Goal: Task Accomplishment & Management: Manage account settings

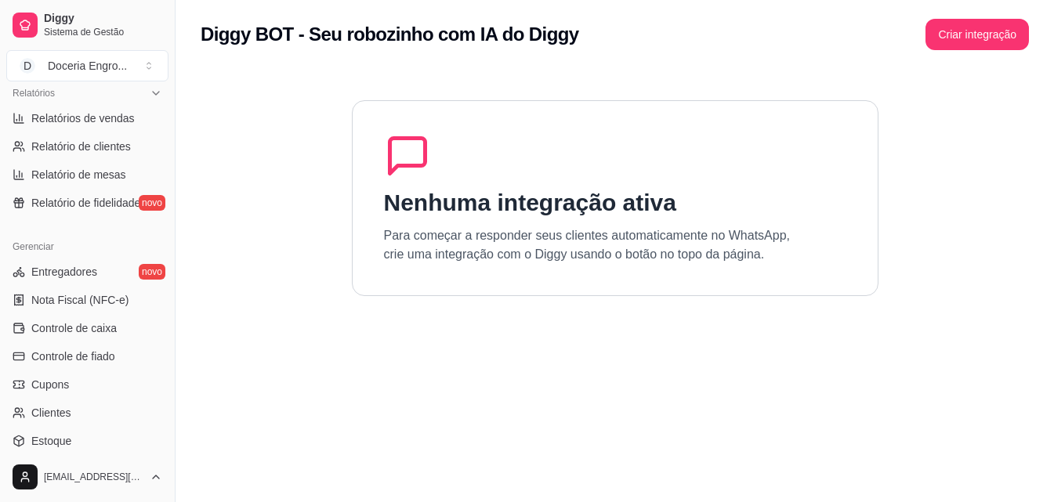
scroll to position [625, 0]
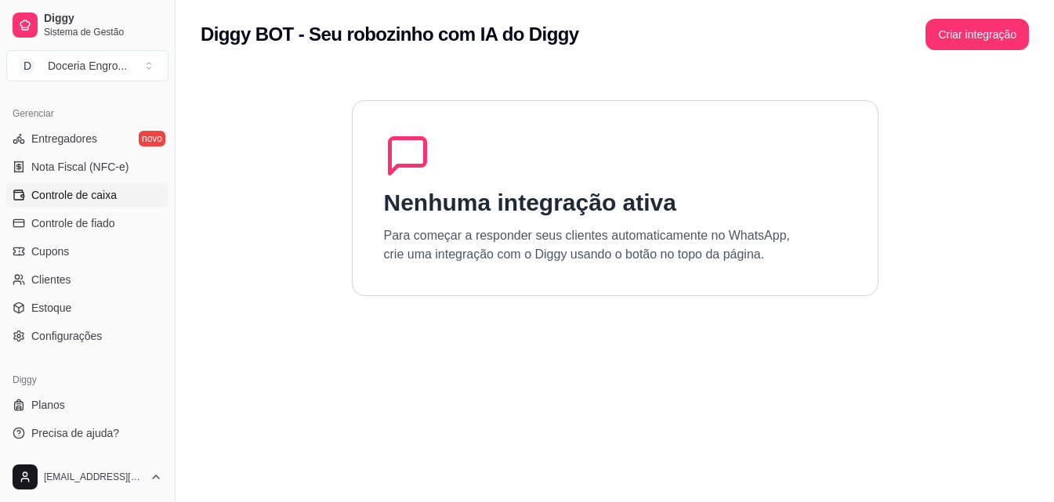
click at [107, 199] on span "Controle de caixa" at bounding box center [73, 195] width 85 height 16
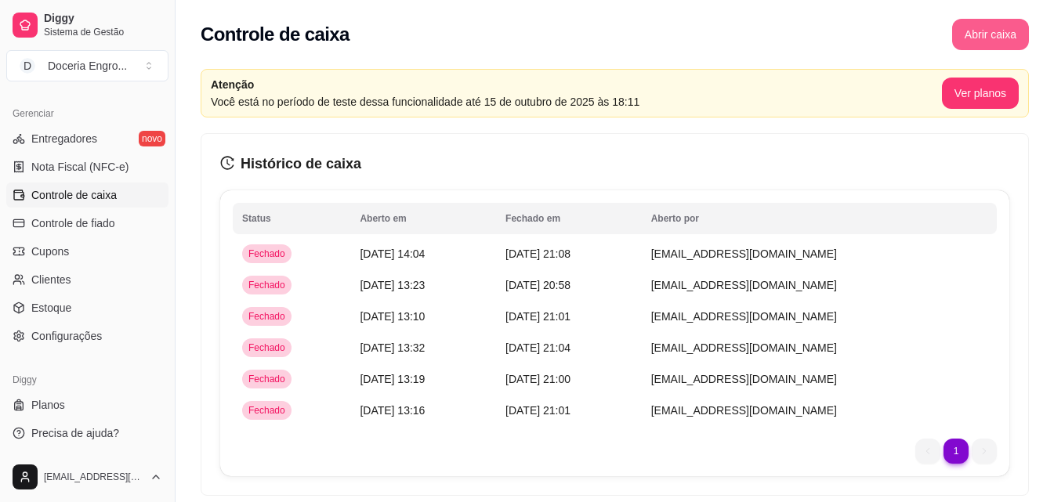
click at [988, 22] on button "Abrir caixa" at bounding box center [990, 34] width 77 height 31
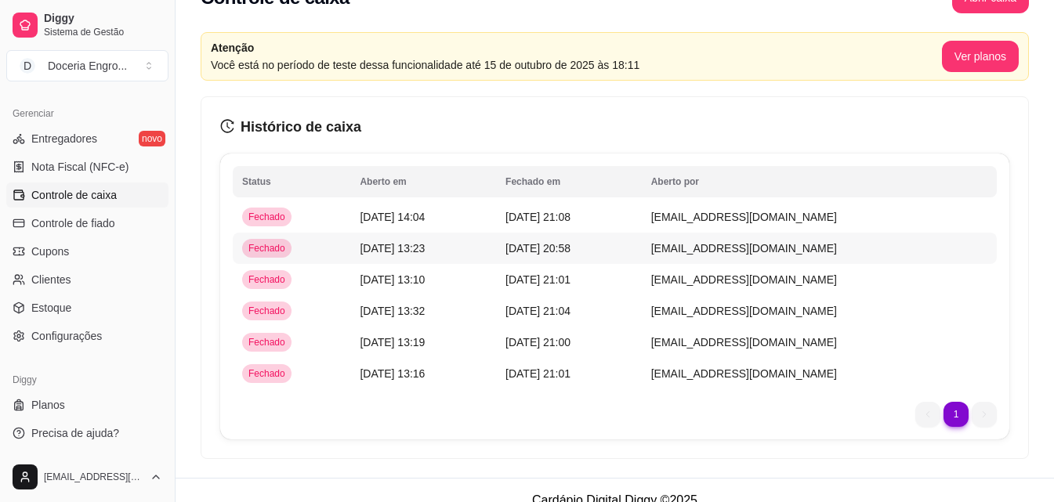
scroll to position [57, 0]
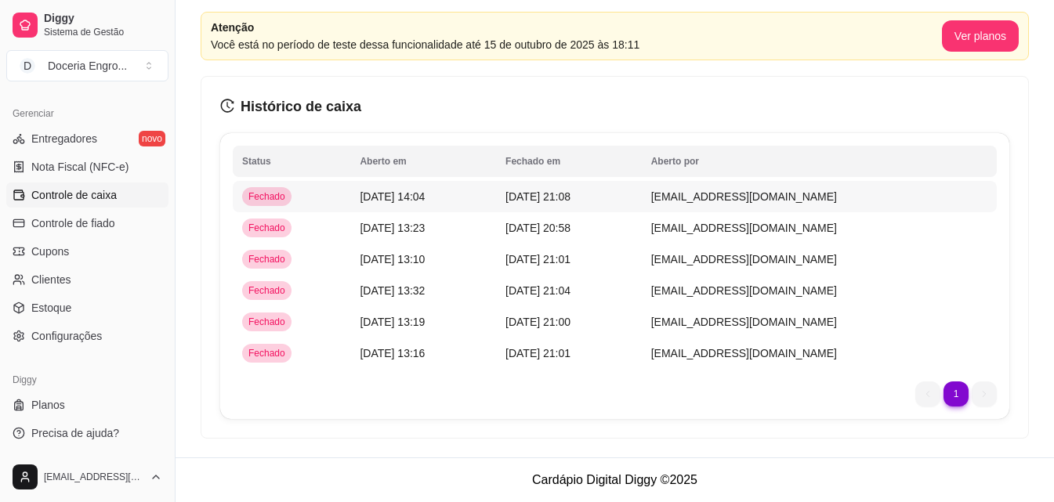
click at [600, 208] on td "[DATE] 21:08" at bounding box center [569, 196] width 146 height 31
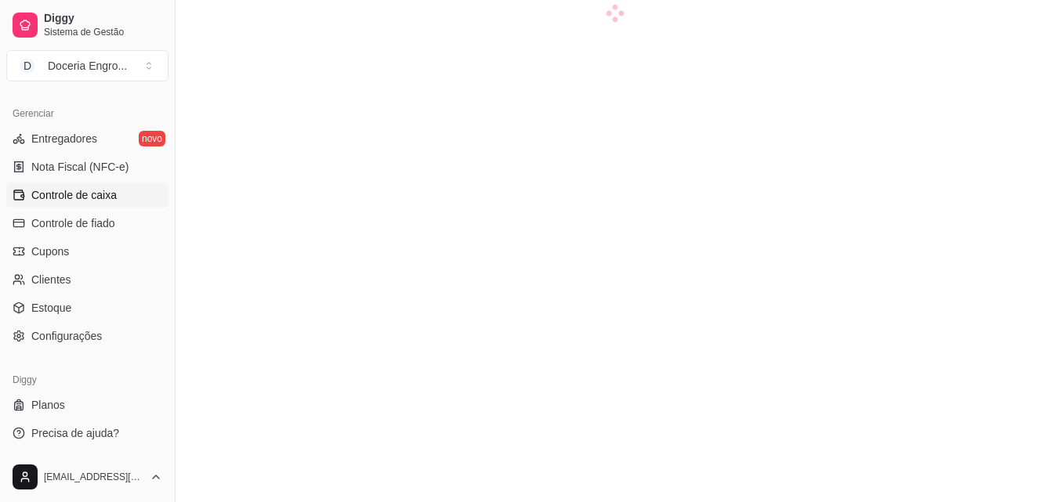
click at [836, 194] on div at bounding box center [615, 256] width 828 height 502
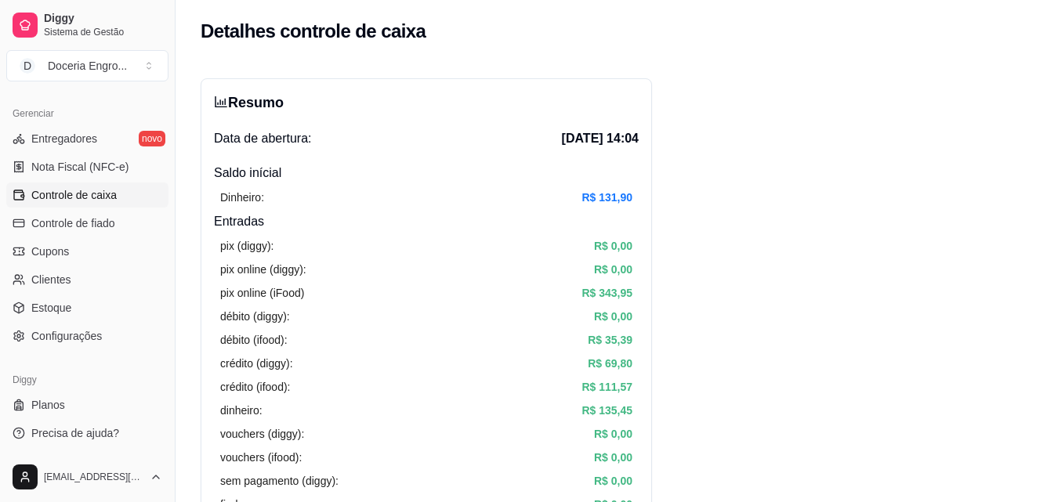
click at [97, 203] on link "Controle de caixa" at bounding box center [87, 195] width 162 height 25
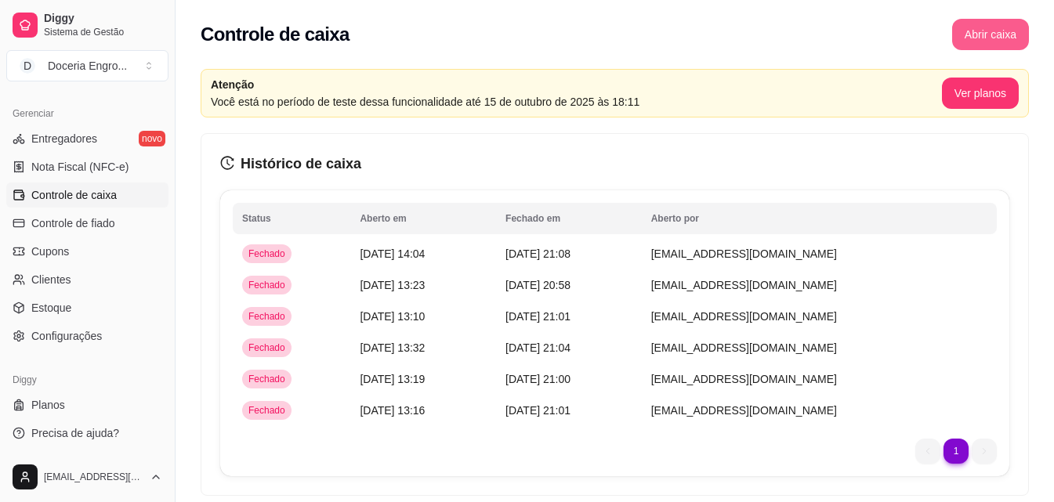
click at [982, 35] on button "Abrir caixa" at bounding box center [990, 34] width 77 height 31
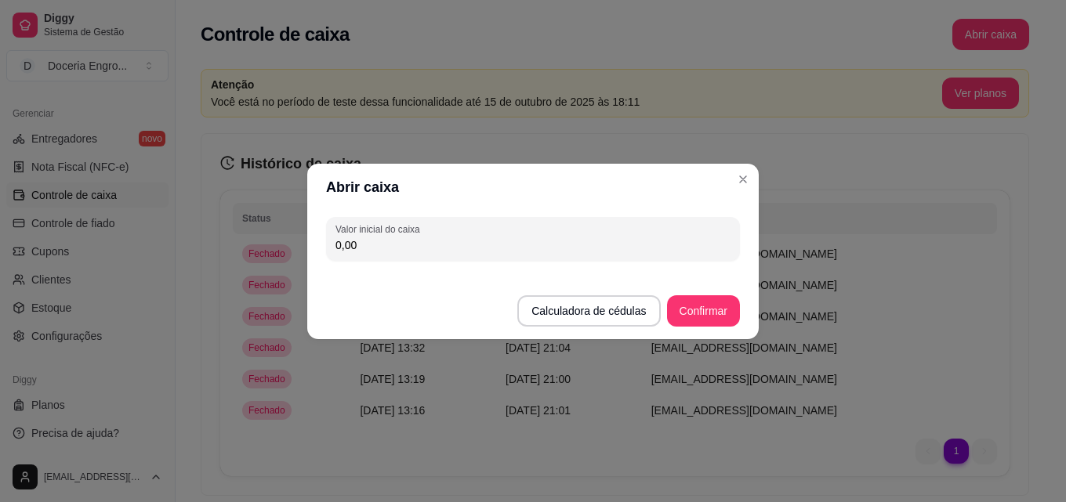
click at [450, 244] on input "0,00" at bounding box center [532, 245] width 395 height 16
type input "131,90"
click at [724, 306] on button "Confirmar" at bounding box center [703, 310] width 73 height 31
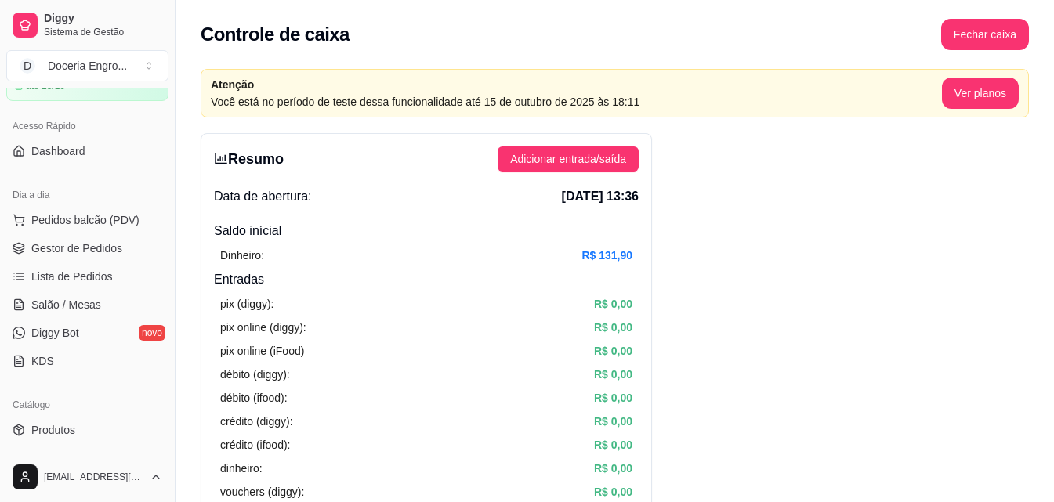
scroll to position [77, 0]
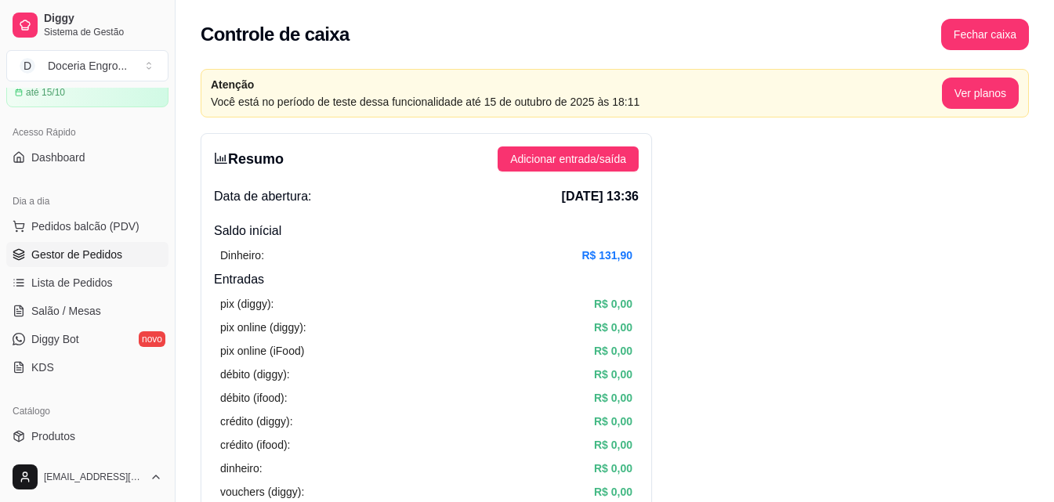
click at [103, 256] on span "Gestor de Pedidos" at bounding box center [76, 255] width 91 height 16
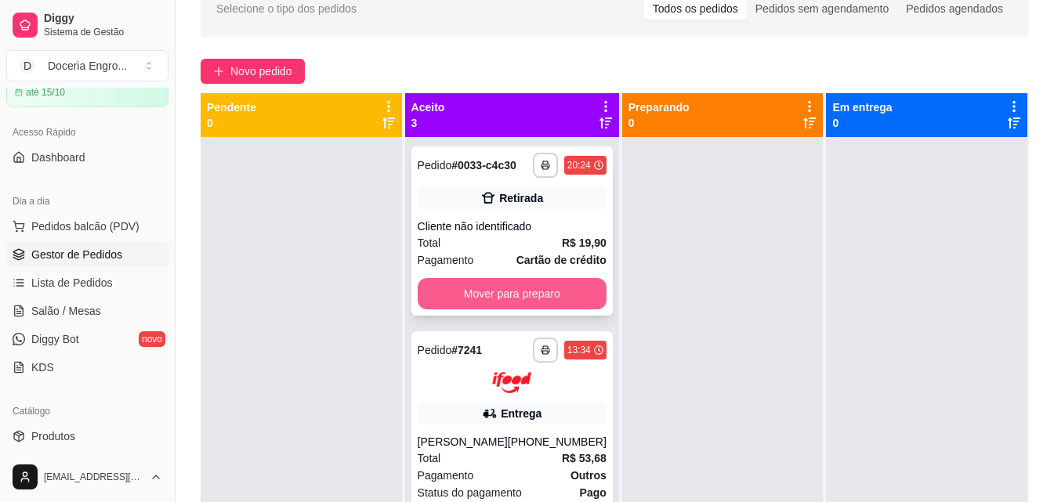
click at [526, 310] on button "Mover para preparo" at bounding box center [512, 293] width 189 height 31
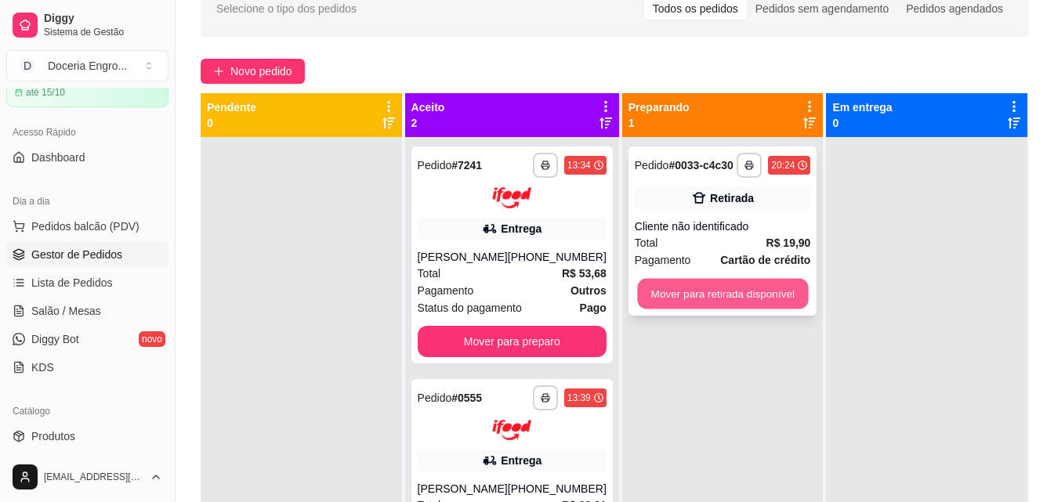
click at [700, 292] on button "Mover para retirada disponível" at bounding box center [722, 294] width 171 height 31
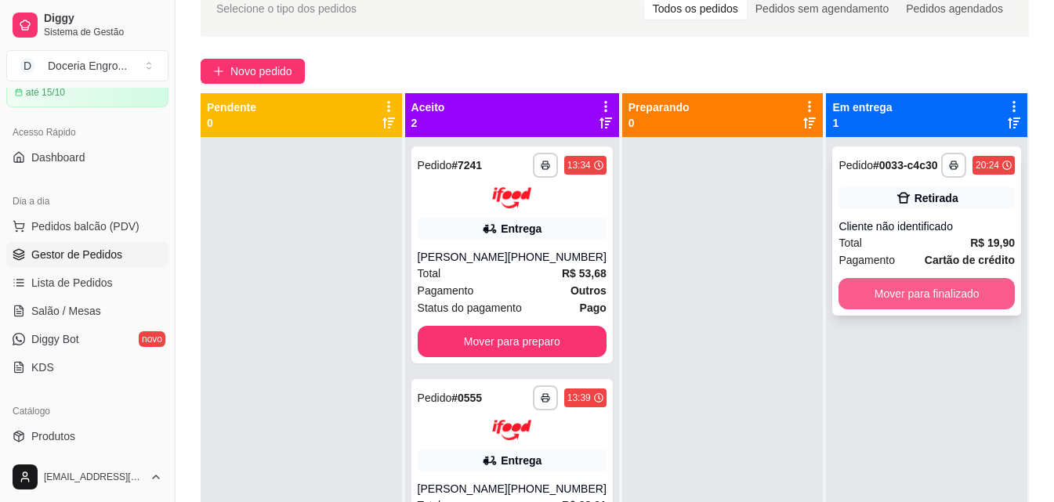
click at [926, 292] on button "Mover para finalizado" at bounding box center [927, 293] width 176 height 31
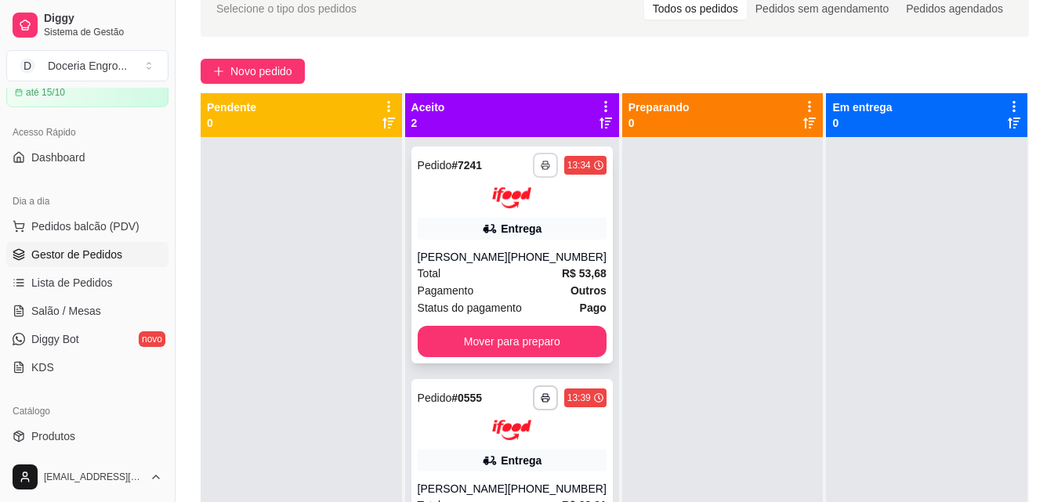
click at [541, 167] on icon "button" at bounding box center [545, 165] width 9 height 9
click at [527, 216] on button "IMPRESSORA" at bounding box center [492, 220] width 110 height 24
click at [541, 167] on icon "button" at bounding box center [545, 165] width 9 height 9
click at [495, 220] on button "IMPRESSORA" at bounding box center [492, 220] width 110 height 24
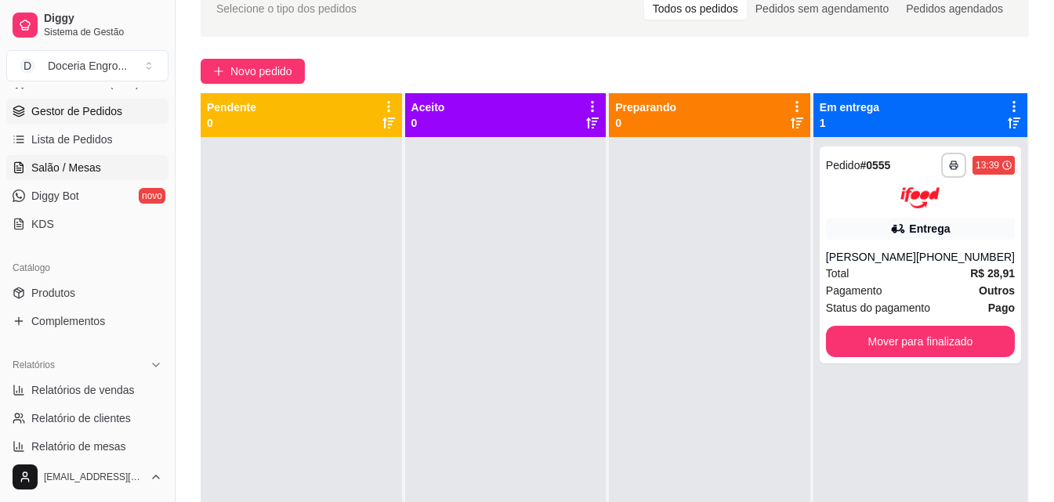
scroll to position [234, 0]
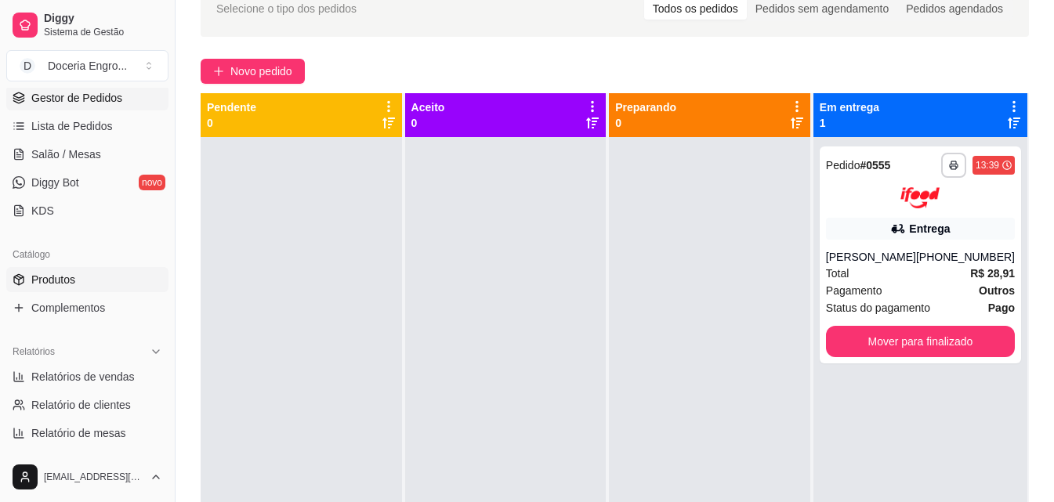
click at [56, 277] on span "Produtos" at bounding box center [53, 280] width 44 height 16
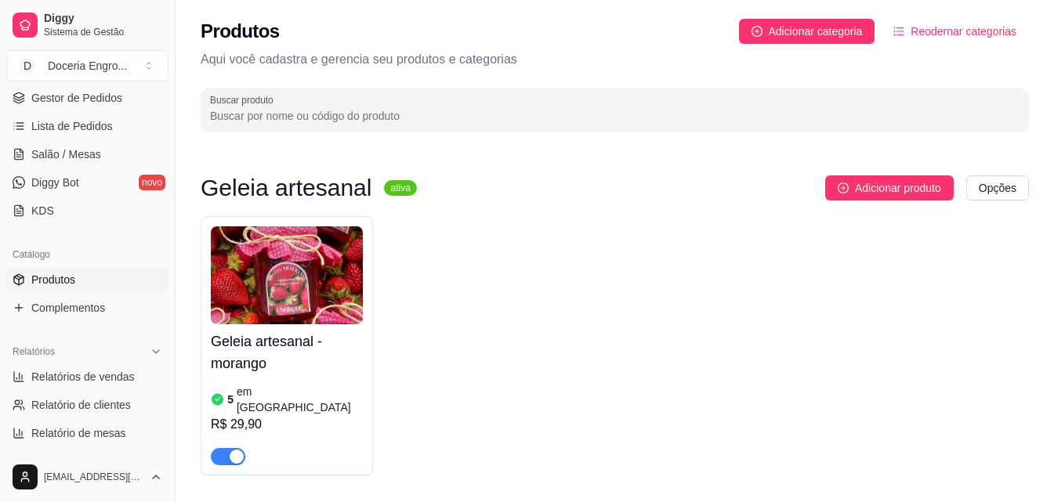
click at [529, 34] on div "Produtos Adicionar categoria Reodernar categorias" at bounding box center [615, 31] width 828 height 25
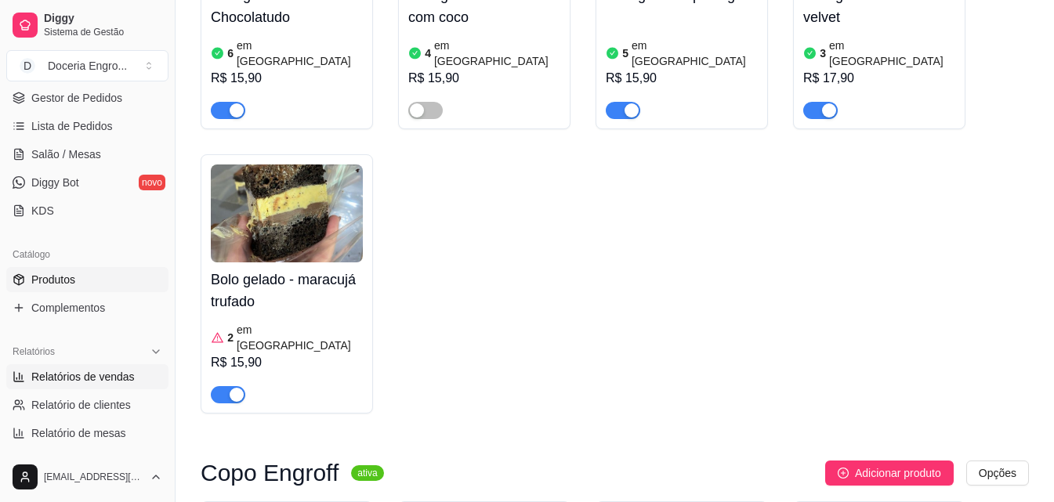
scroll to position [705, 0]
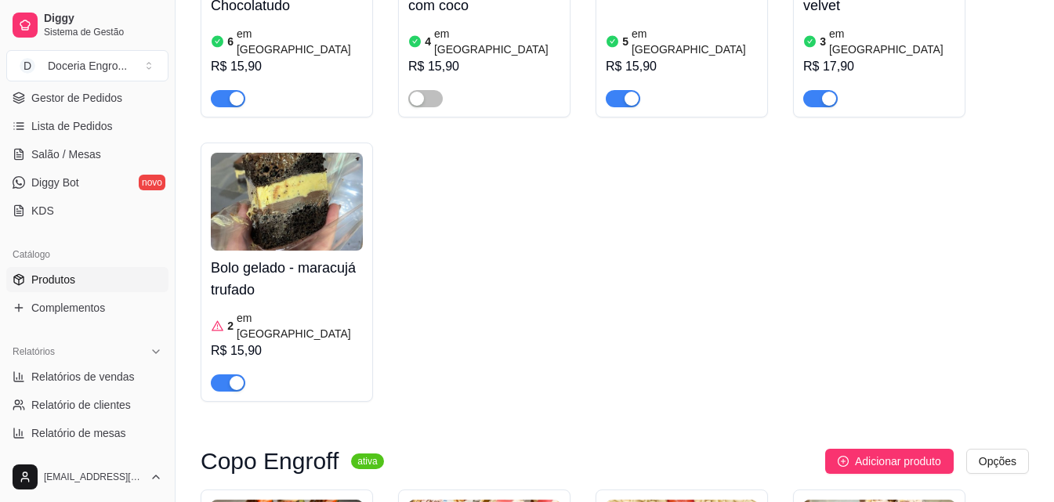
click at [270, 310] on article "em [GEOGRAPHIC_DATA]" at bounding box center [300, 325] width 126 height 31
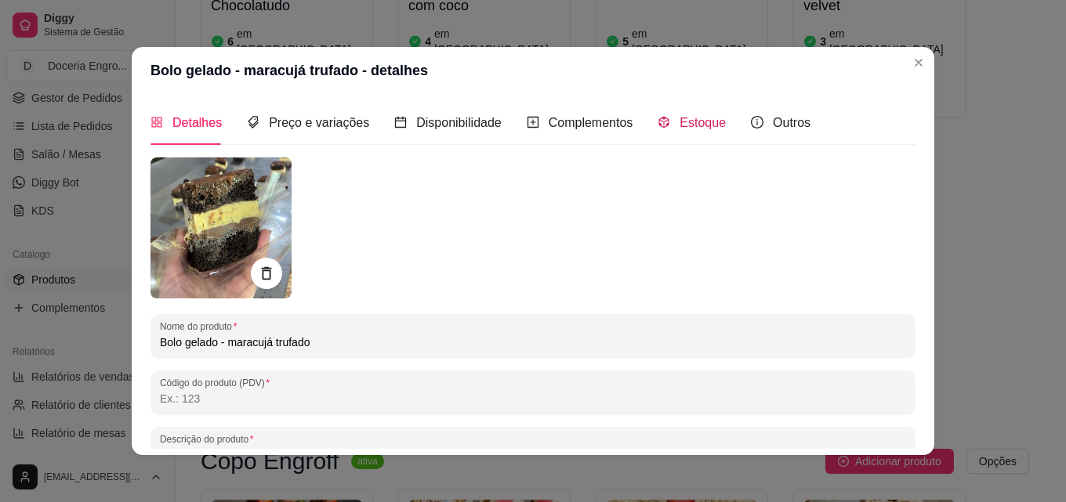
click at [659, 121] on icon "code-sandbox" at bounding box center [664, 123] width 10 height 12
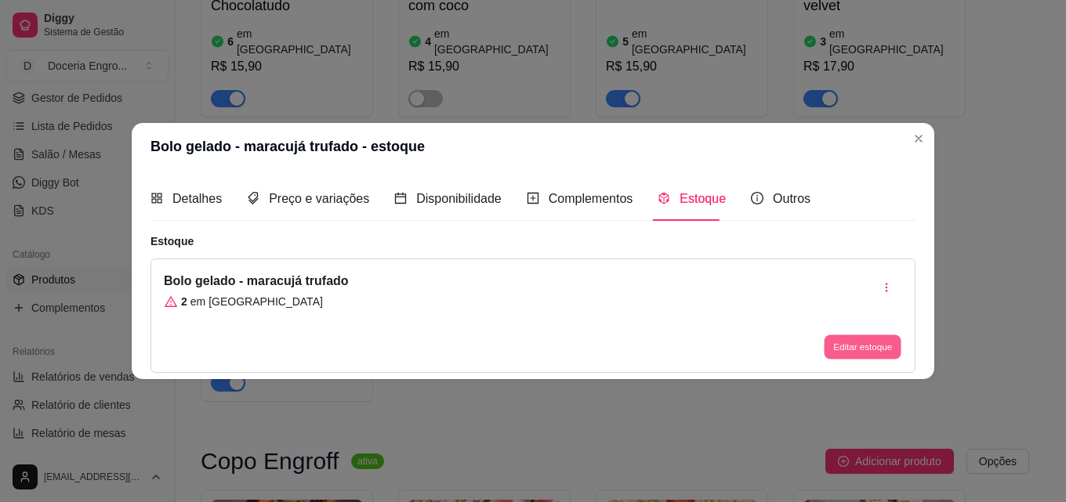
click at [877, 347] on button "Editar estoque" at bounding box center [862, 347] width 77 height 24
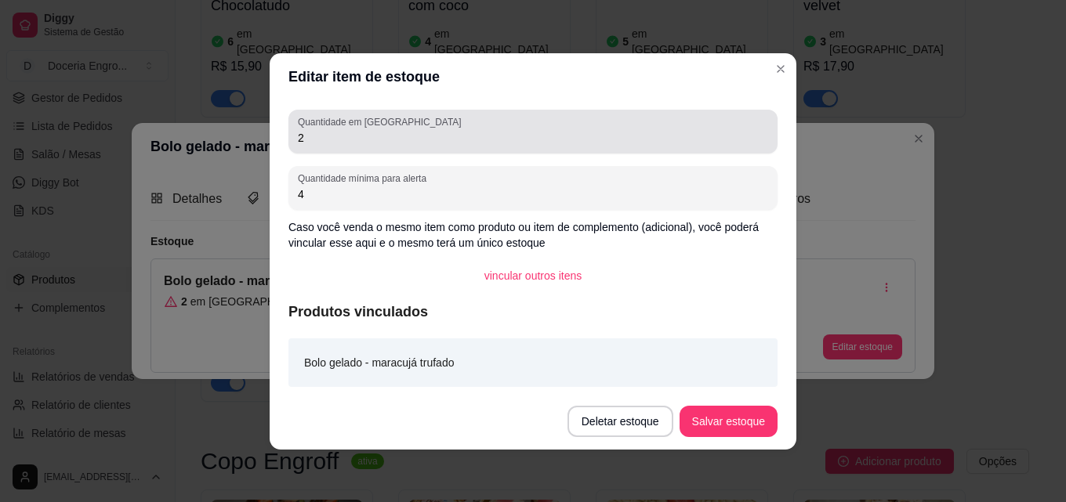
click at [430, 141] on input "2" at bounding box center [533, 138] width 470 height 16
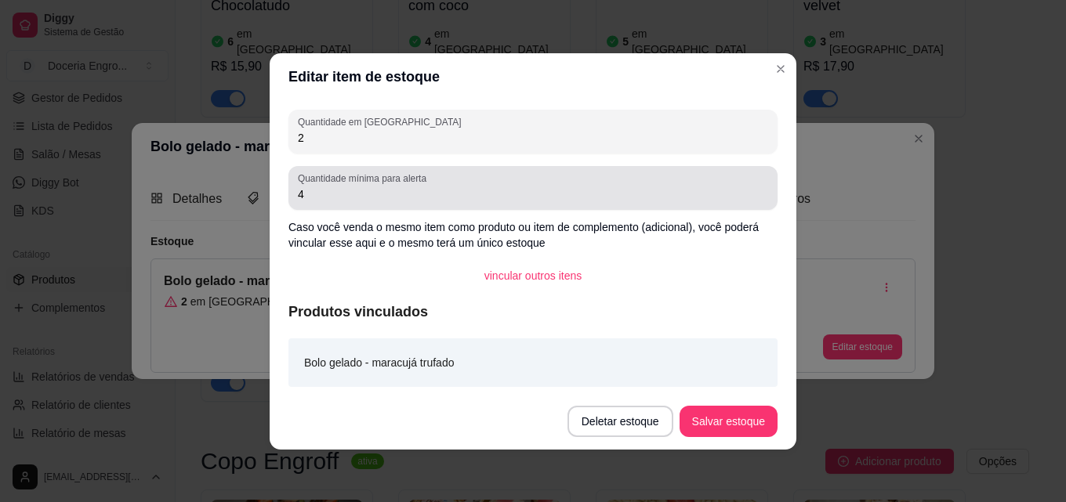
click at [415, 187] on input "4" at bounding box center [533, 195] width 470 height 16
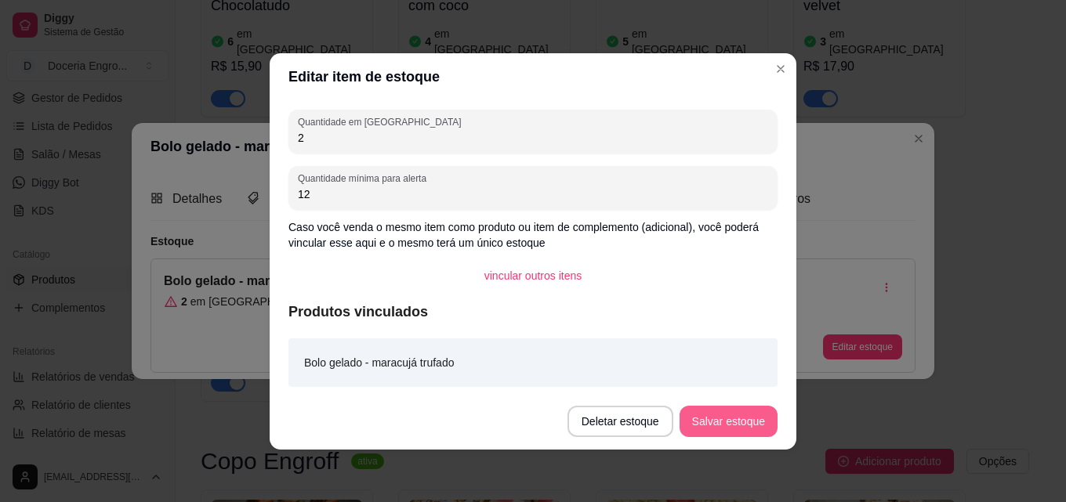
type input "12"
click at [723, 422] on button "Salvar estoque" at bounding box center [728, 421] width 96 height 31
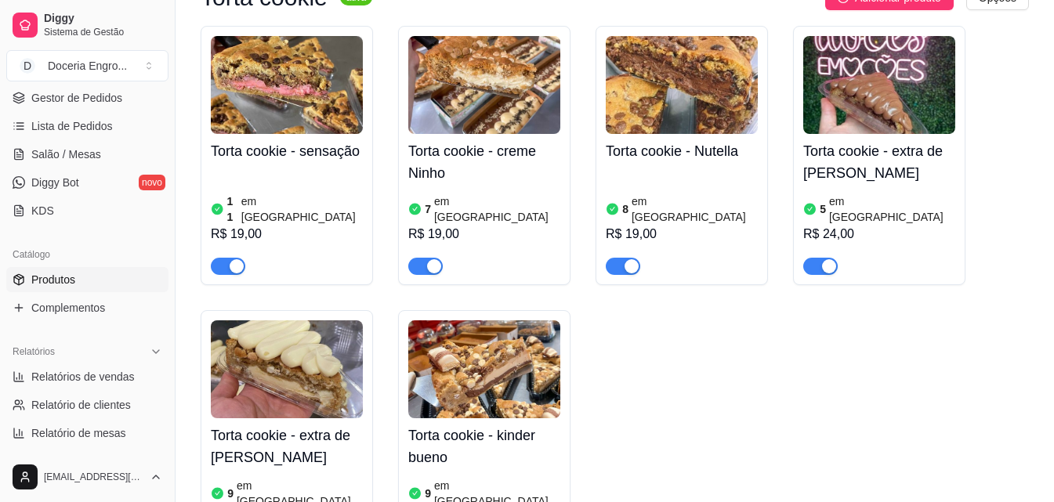
scroll to position [2822, 0]
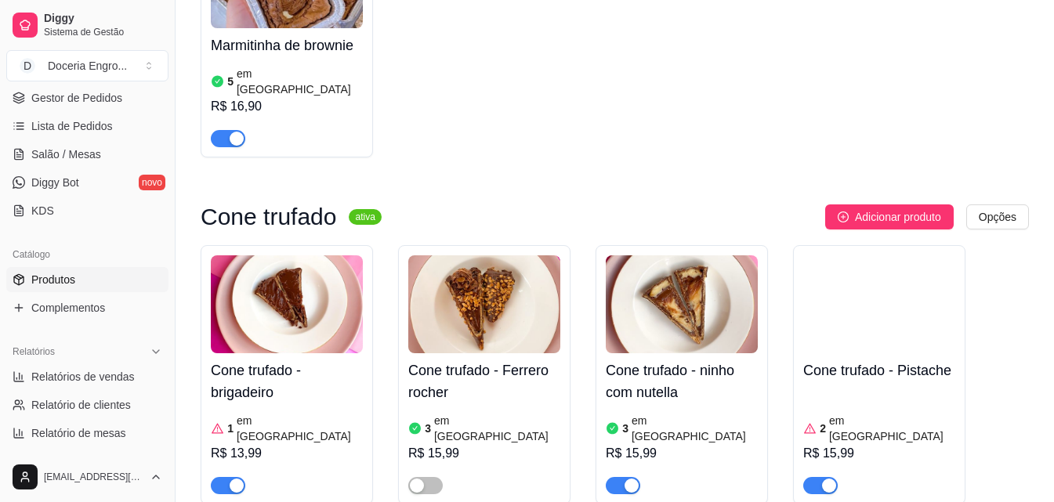
scroll to position [3919, 0]
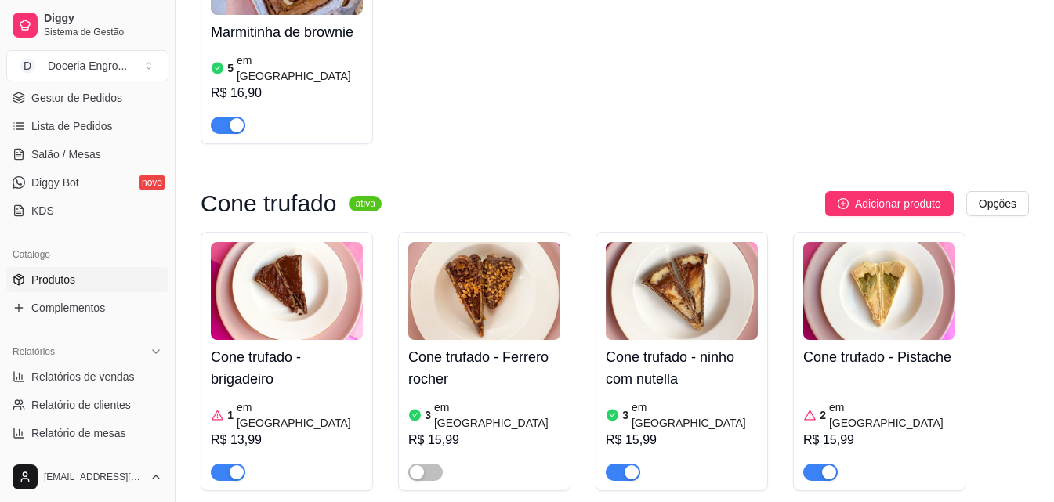
click at [821, 464] on button "button" at bounding box center [820, 472] width 34 height 17
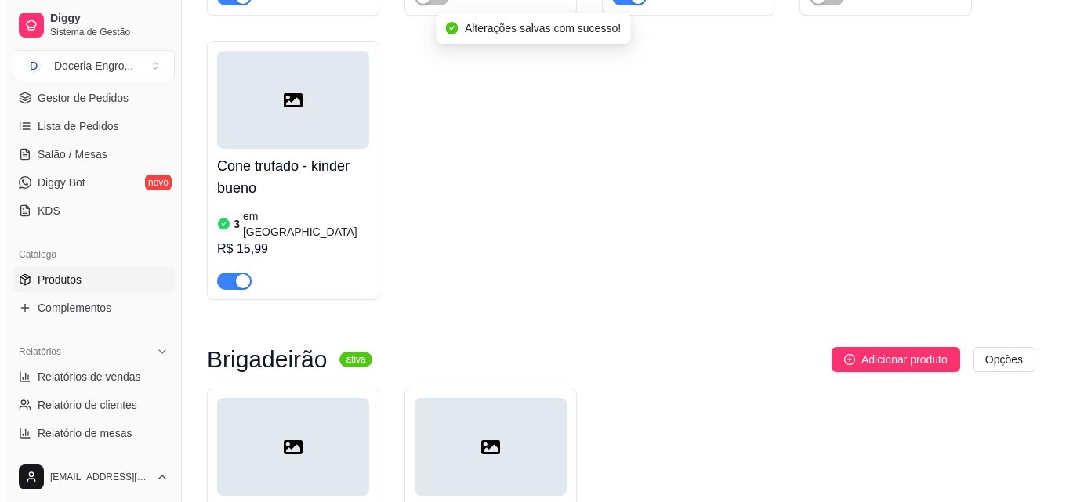
scroll to position [4395, 0]
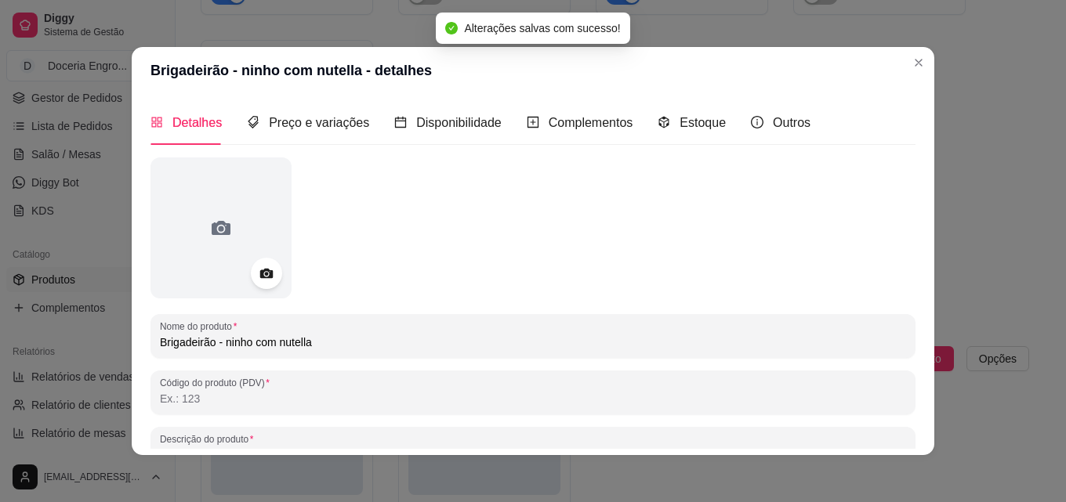
click at [675, 138] on div "Estoque" at bounding box center [692, 122] width 68 height 45
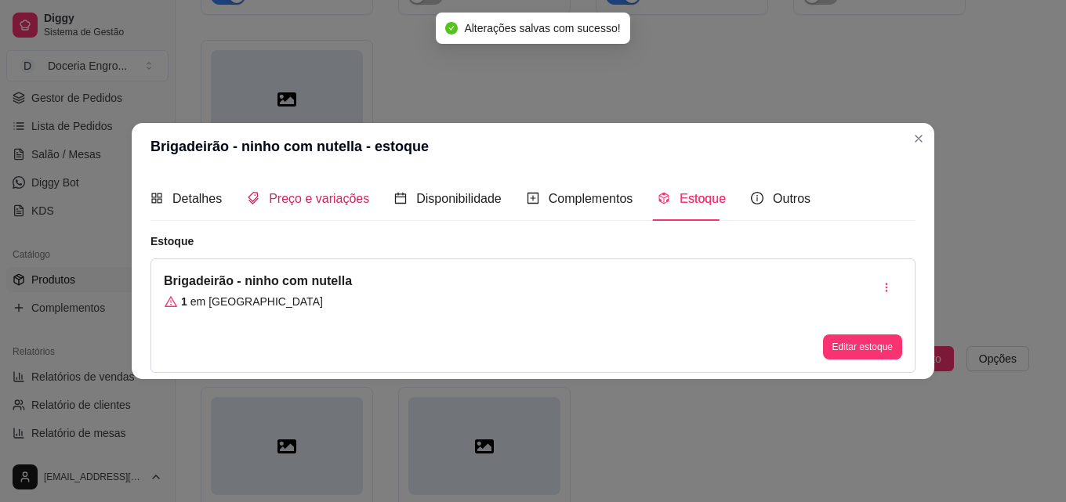
click at [324, 205] on span "Preço e variações" at bounding box center [319, 198] width 100 height 13
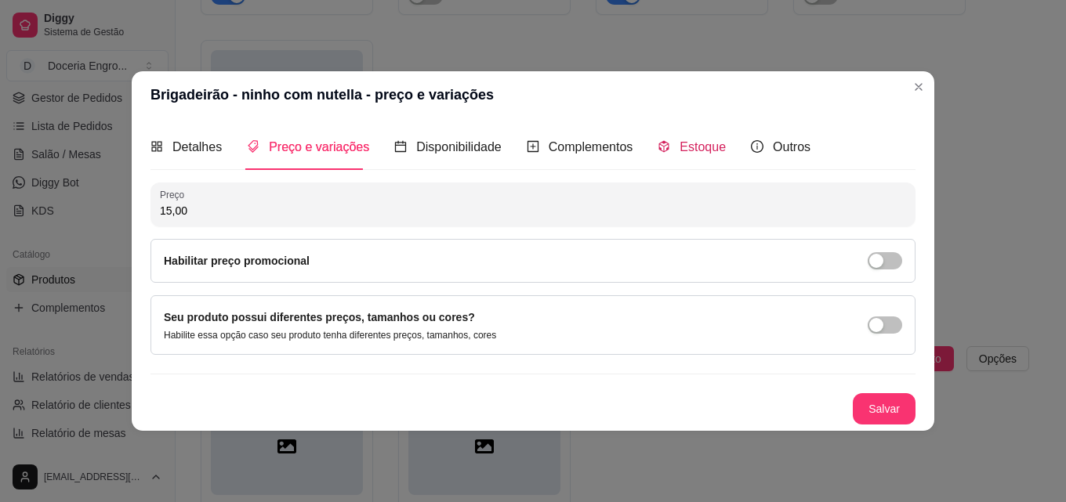
click at [658, 146] on icon "code-sandbox" at bounding box center [664, 146] width 13 height 13
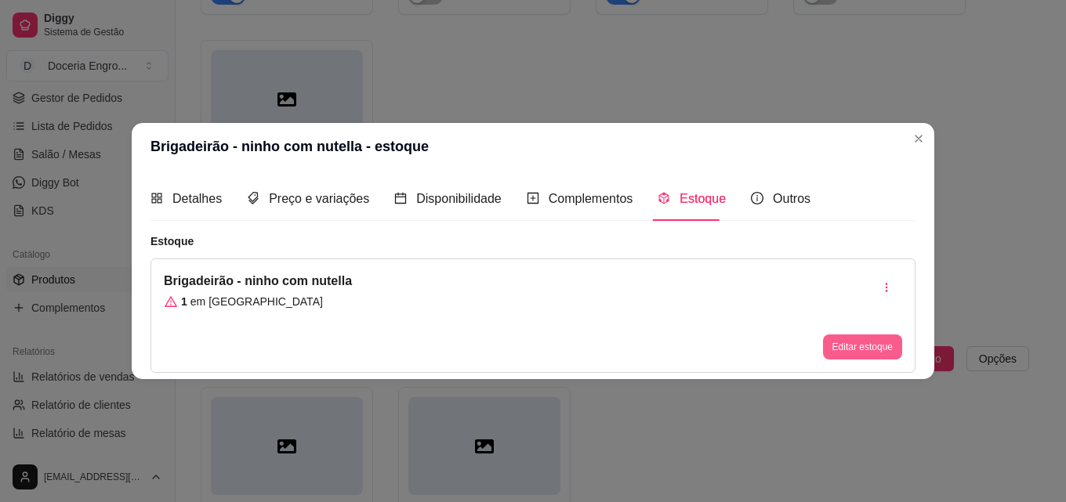
click at [858, 339] on button "Editar estoque" at bounding box center [862, 347] width 79 height 25
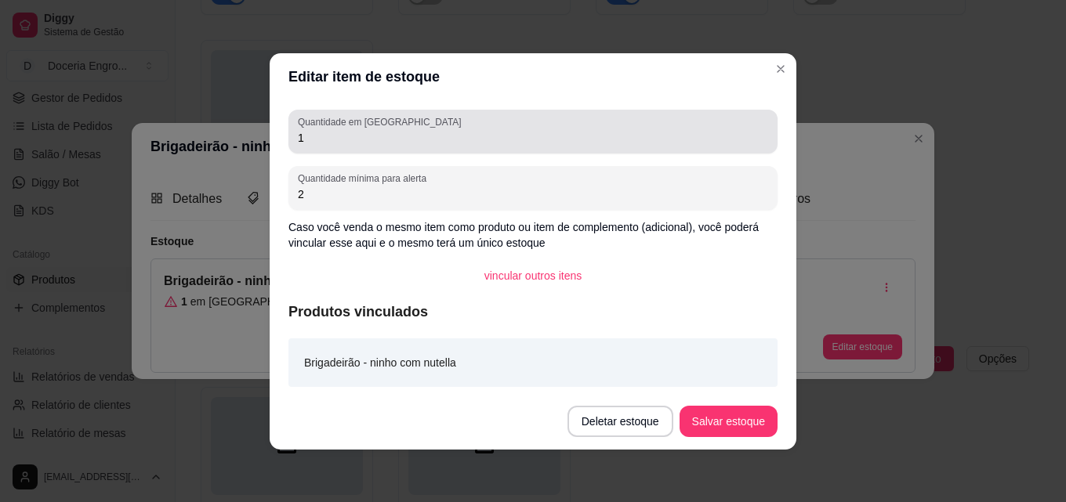
click at [377, 143] on input "1" at bounding box center [533, 138] width 470 height 16
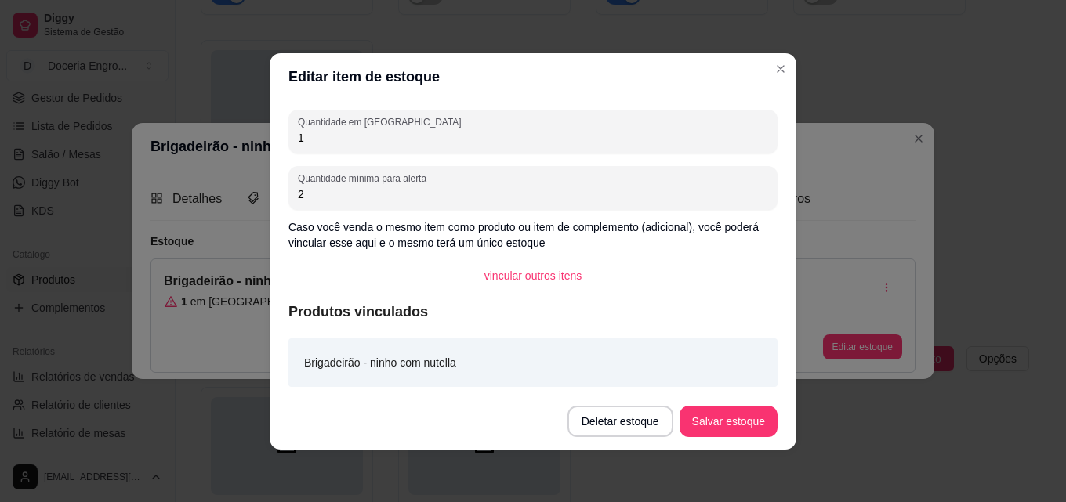
click at [422, 196] on input "2" at bounding box center [533, 195] width 470 height 16
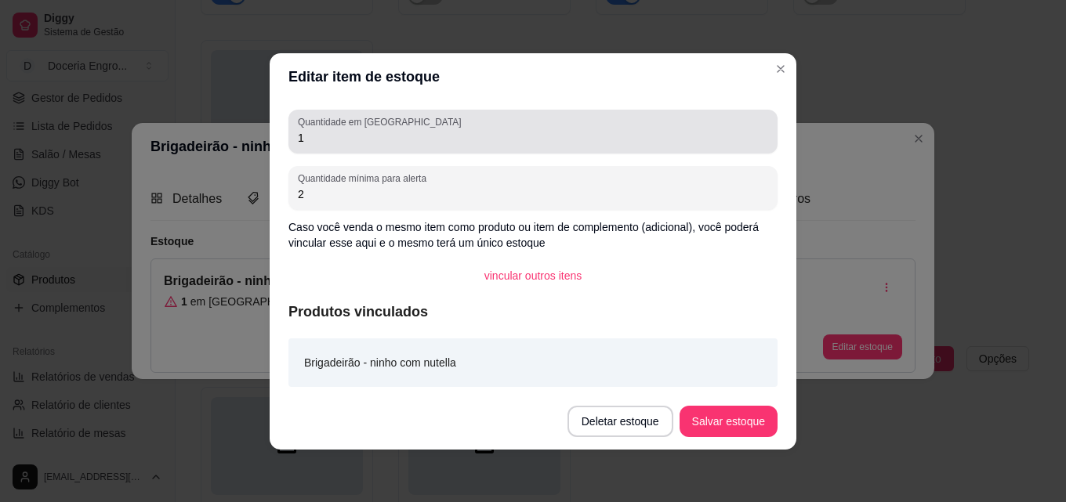
click at [423, 145] on input "1" at bounding box center [533, 138] width 470 height 16
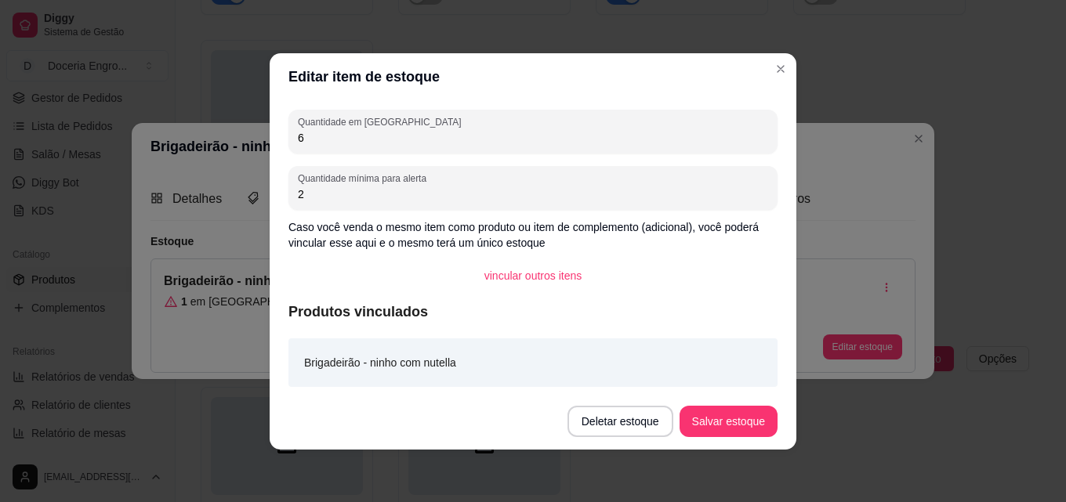
type input "6"
click at [730, 413] on button "Salvar estoque" at bounding box center [728, 421] width 96 height 31
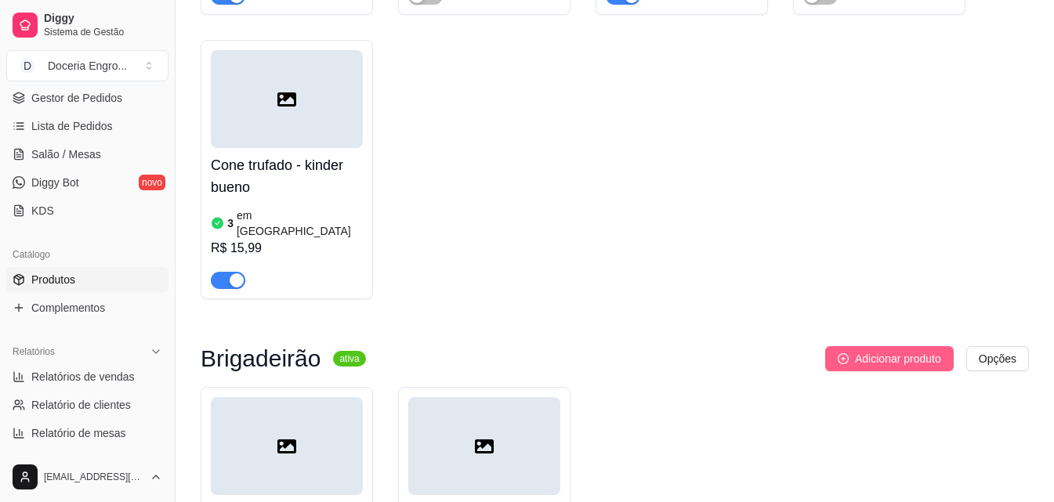
click at [871, 350] on span "Adicionar produto" at bounding box center [898, 358] width 86 height 17
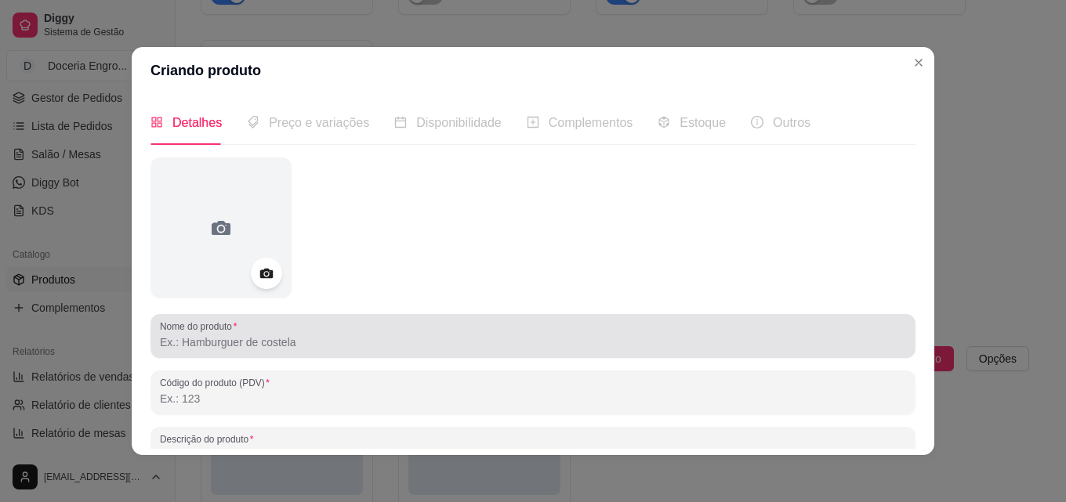
click at [351, 354] on div "Nome do produto" at bounding box center [532, 336] width 765 height 44
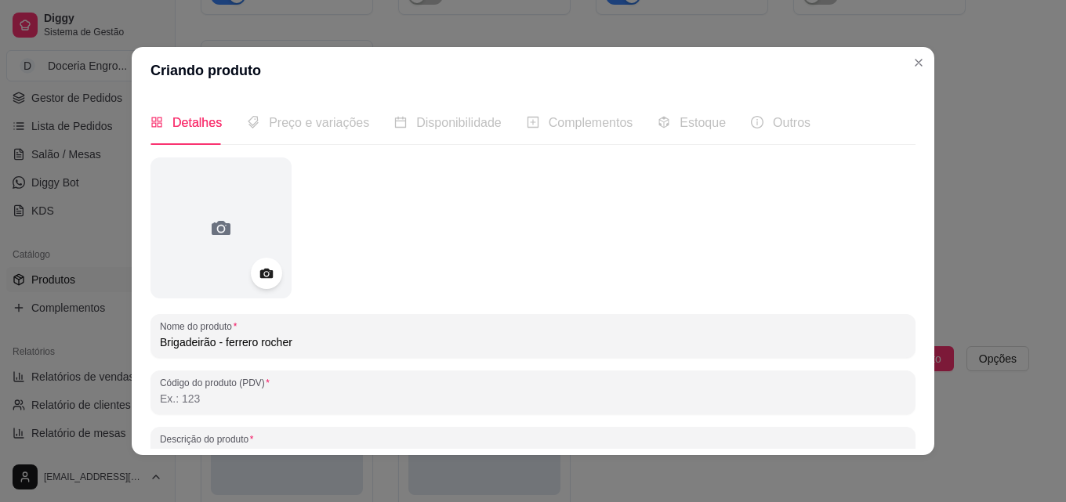
scroll to position [78, 0]
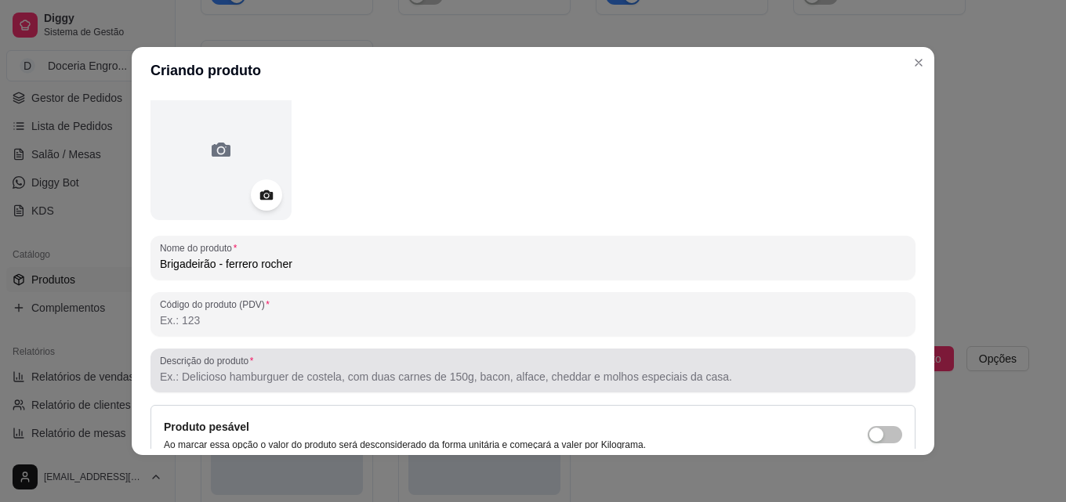
type input "Brigadeirão - ferrero rocher"
click at [288, 380] on input "Descrição do produto" at bounding box center [533, 377] width 746 height 16
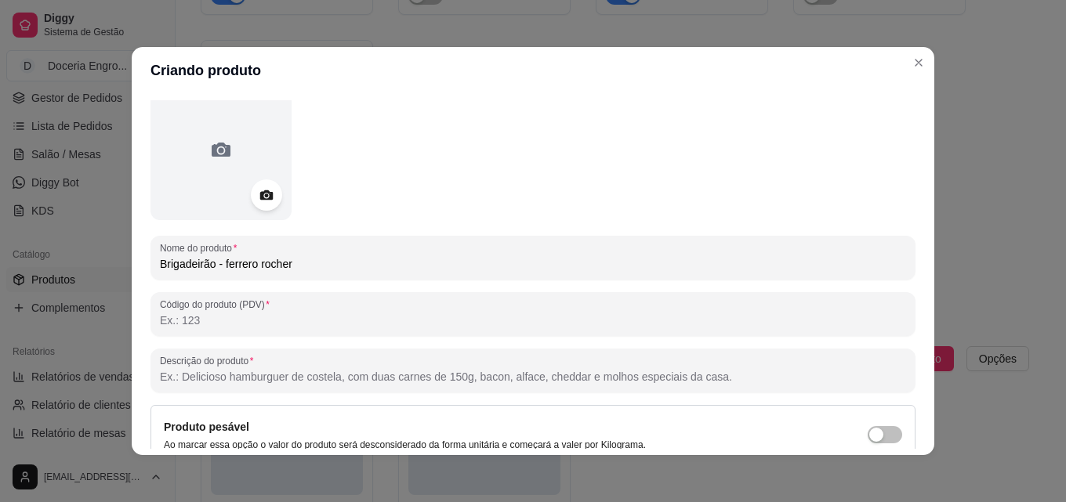
paste input "Brigadeirão preto recheado com bombom ferrero envolto no amendoim Aproximadamen…"
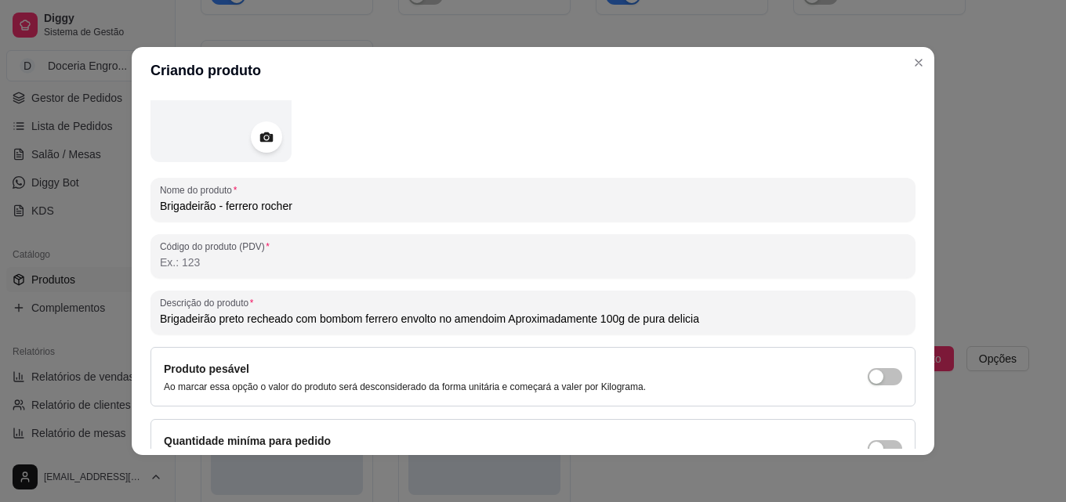
scroll to position [0, 0]
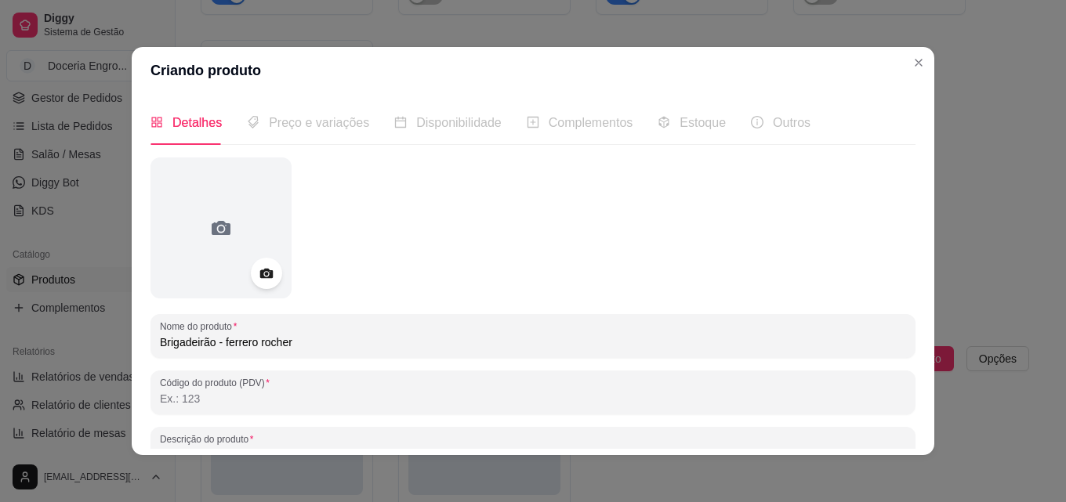
type input "Brigadeirão preto recheado com bombom ferrero envolto no amendoim Aproximadamen…"
click at [312, 121] on span "Preço e variações" at bounding box center [319, 122] width 100 height 13
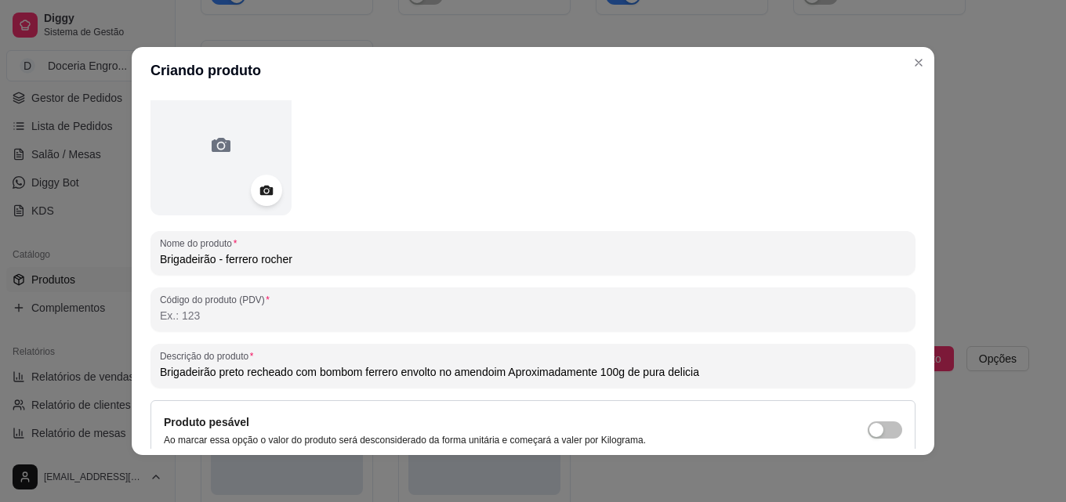
scroll to position [223, 0]
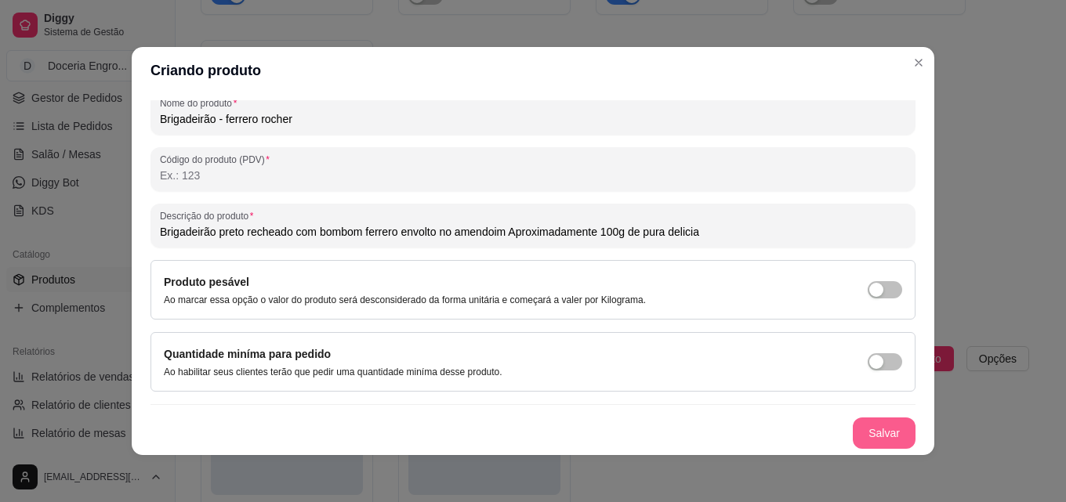
click at [872, 428] on button "Salvar" at bounding box center [884, 433] width 63 height 31
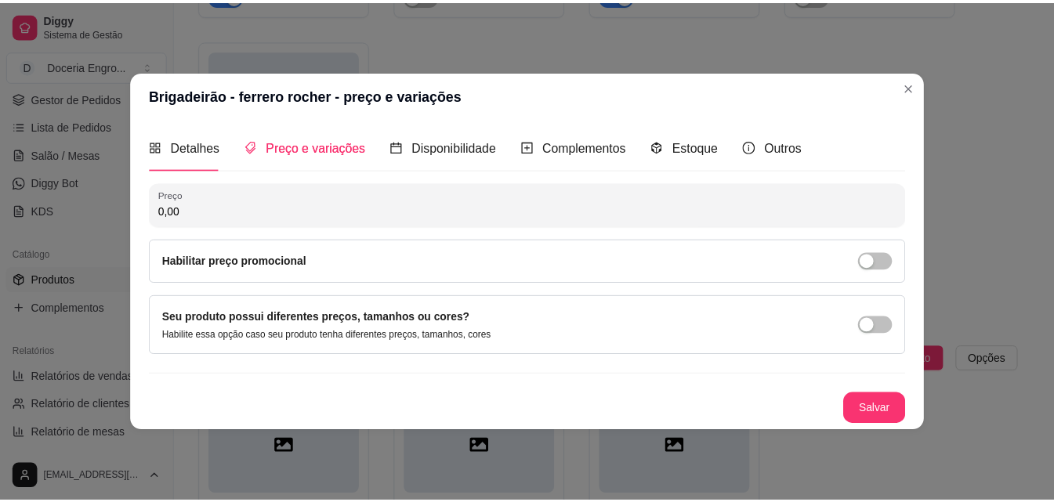
scroll to position [0, 0]
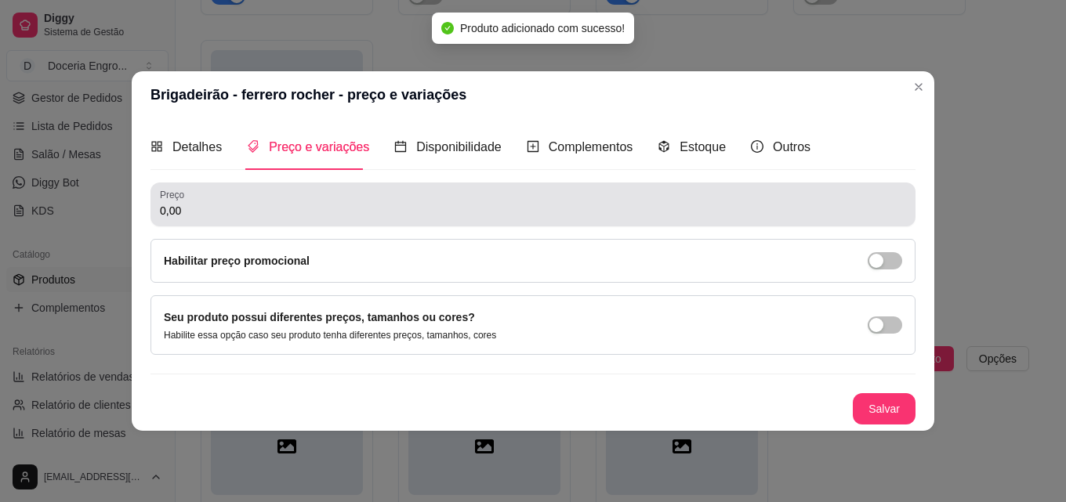
click at [234, 213] on input "0,00" at bounding box center [533, 211] width 746 height 16
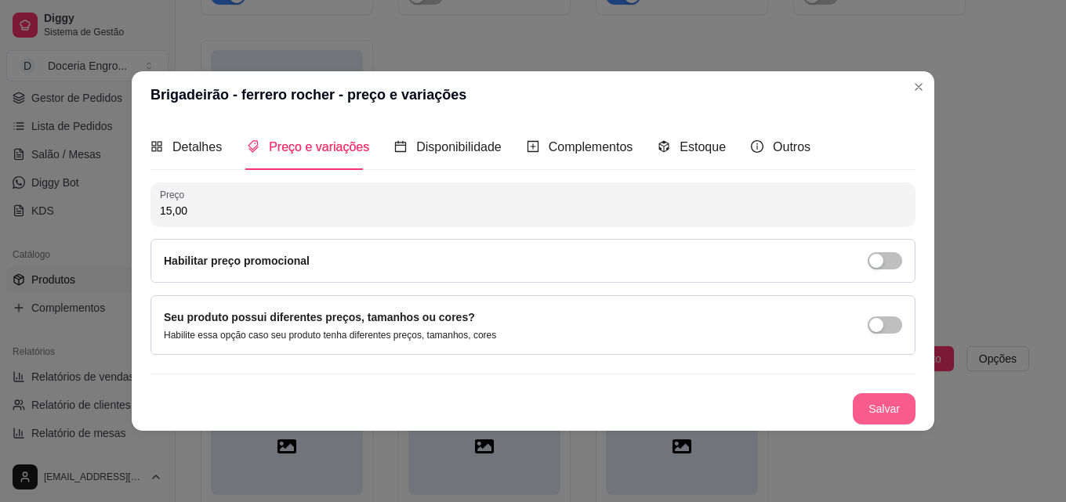
type input "15,00"
click at [910, 408] on button "Salvar" at bounding box center [884, 408] width 61 height 31
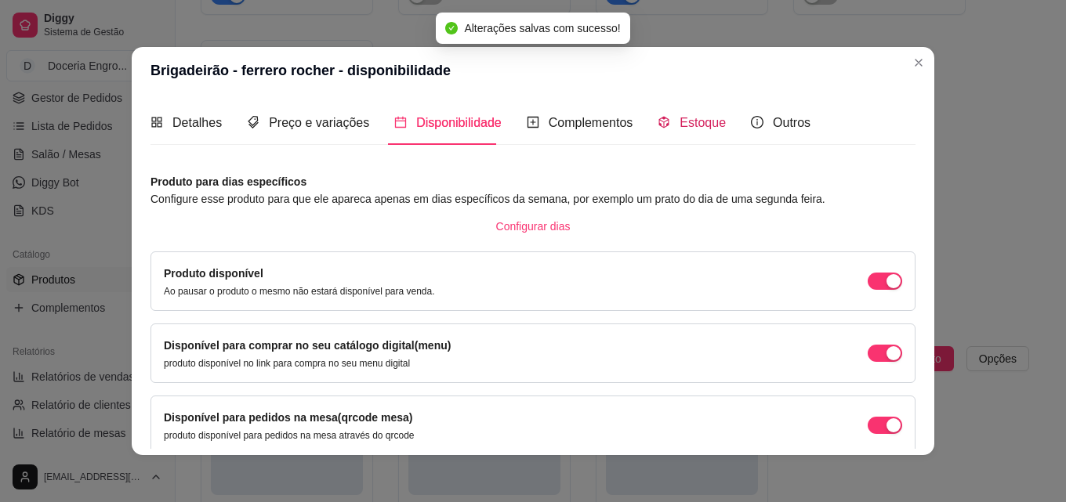
click at [675, 132] on div "Estoque" at bounding box center [692, 123] width 68 height 20
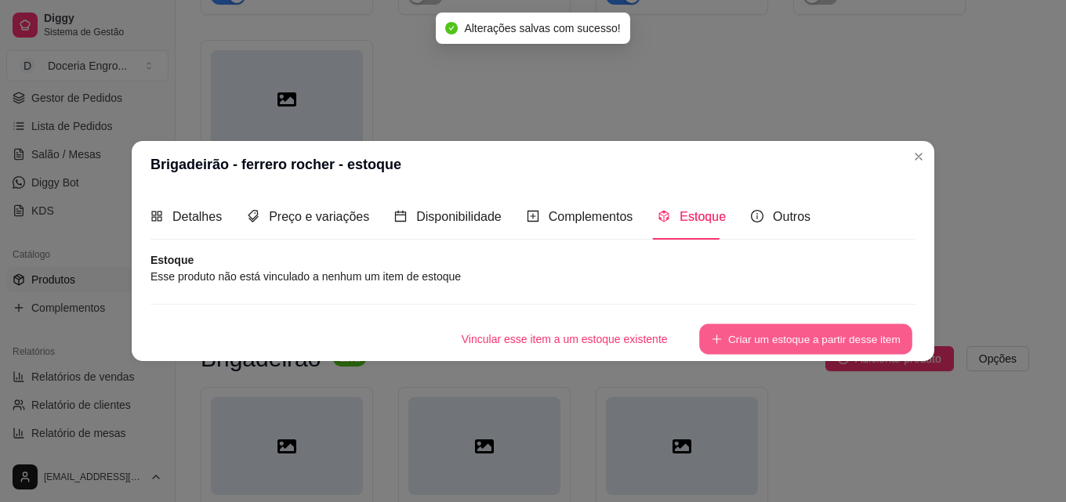
click at [835, 324] on div "Vincular esse item a um estoque existente Criar um estoque a partir desse item" at bounding box center [532, 339] width 765 height 31
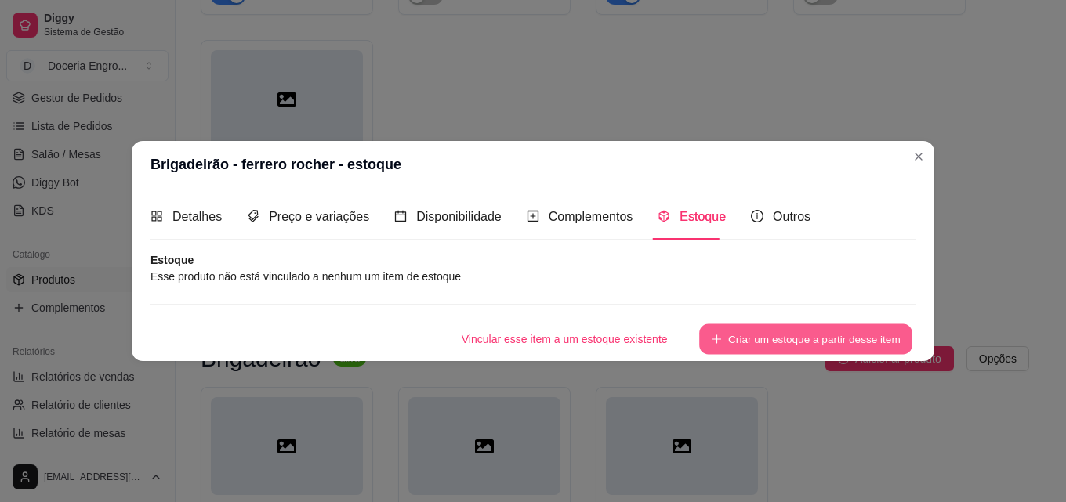
click at [806, 329] on button "Criar um estoque a partir desse item" at bounding box center [805, 339] width 213 height 31
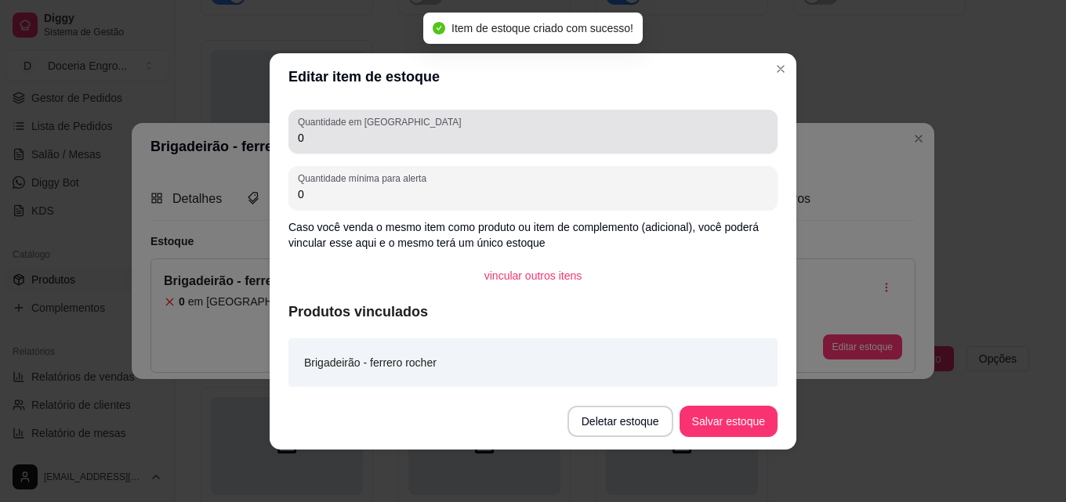
click at [374, 142] on input "0" at bounding box center [533, 138] width 470 height 16
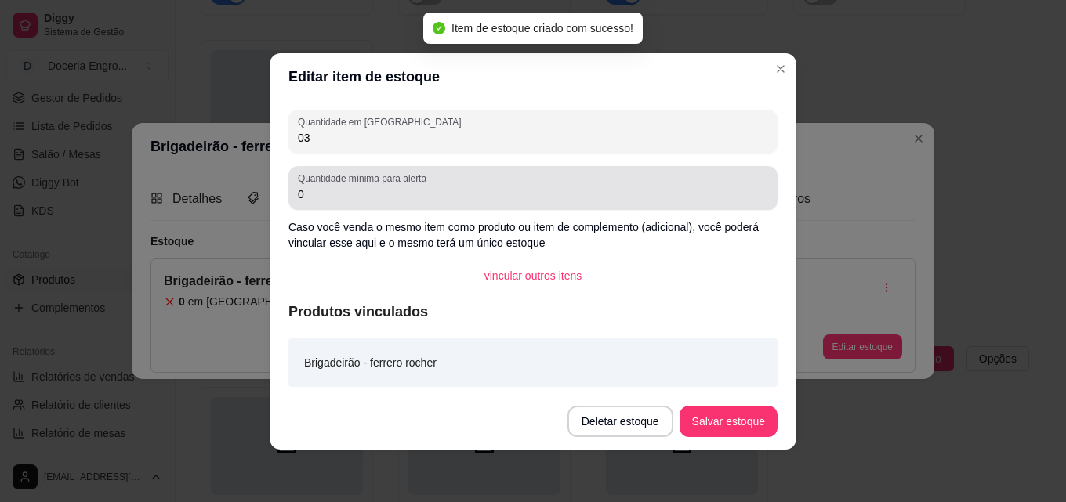
type input "03"
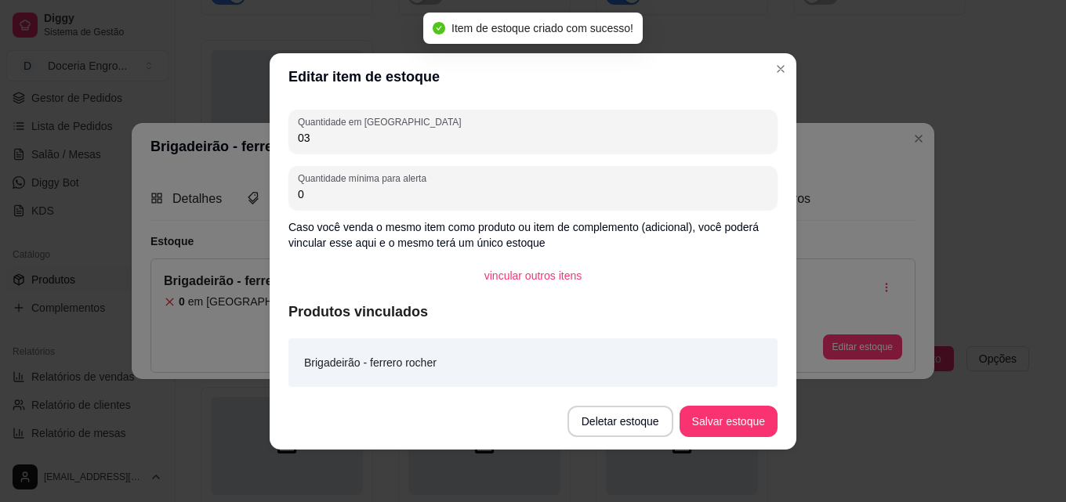
click at [371, 199] on input "0" at bounding box center [533, 195] width 470 height 16
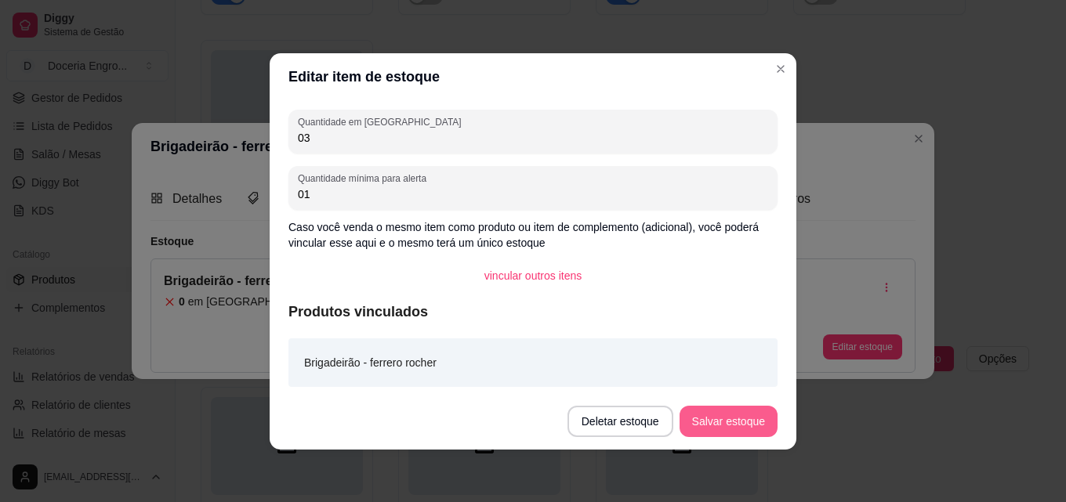
type input "01"
click at [751, 422] on button "Salvar estoque" at bounding box center [728, 421] width 96 height 31
click at [771, 58] on header "Editar item de estoque" at bounding box center [533, 76] width 527 height 47
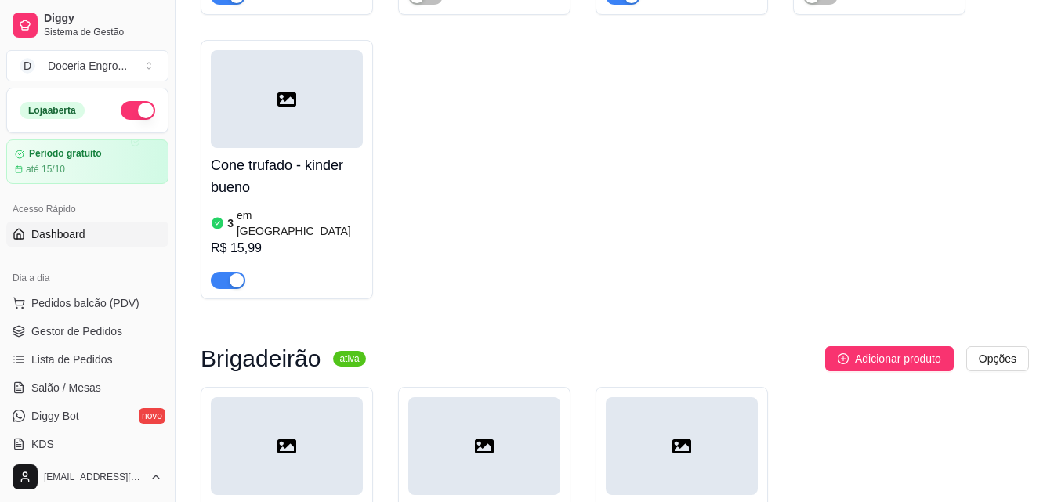
click at [90, 229] on link "Dashboard" at bounding box center [87, 234] width 162 height 25
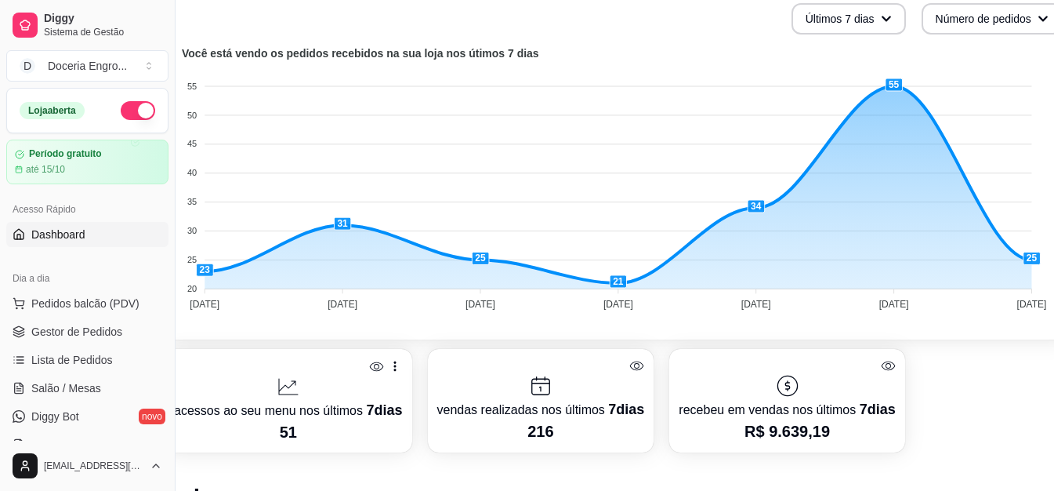
scroll to position [392, 0]
